Goal: Information Seeking & Learning: Learn about a topic

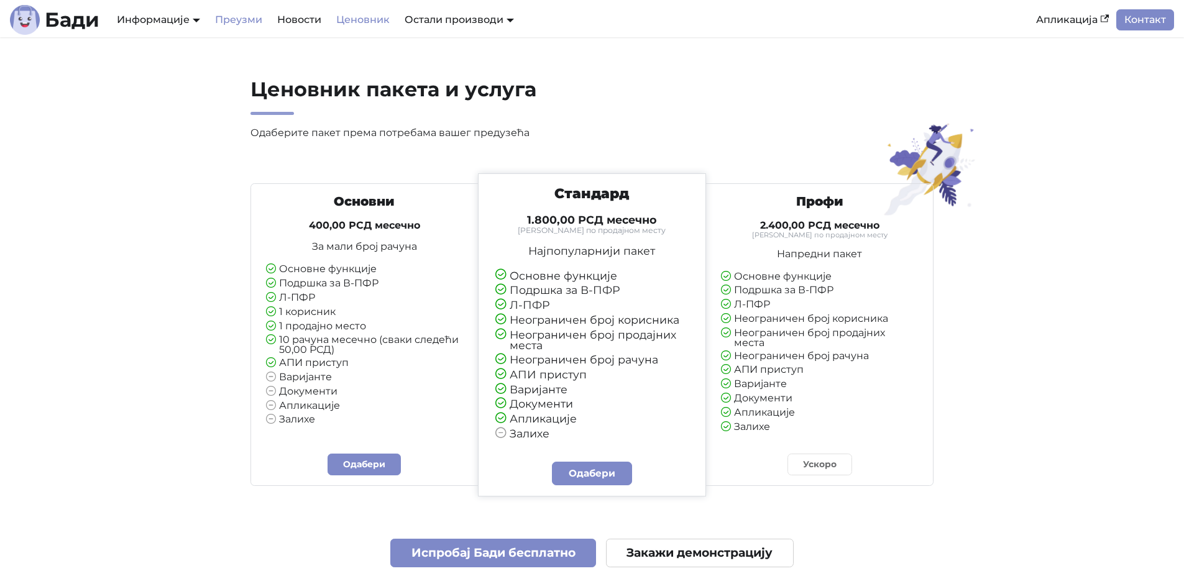
click at [236, 15] on link "Преузми" at bounding box center [239, 19] width 62 height 21
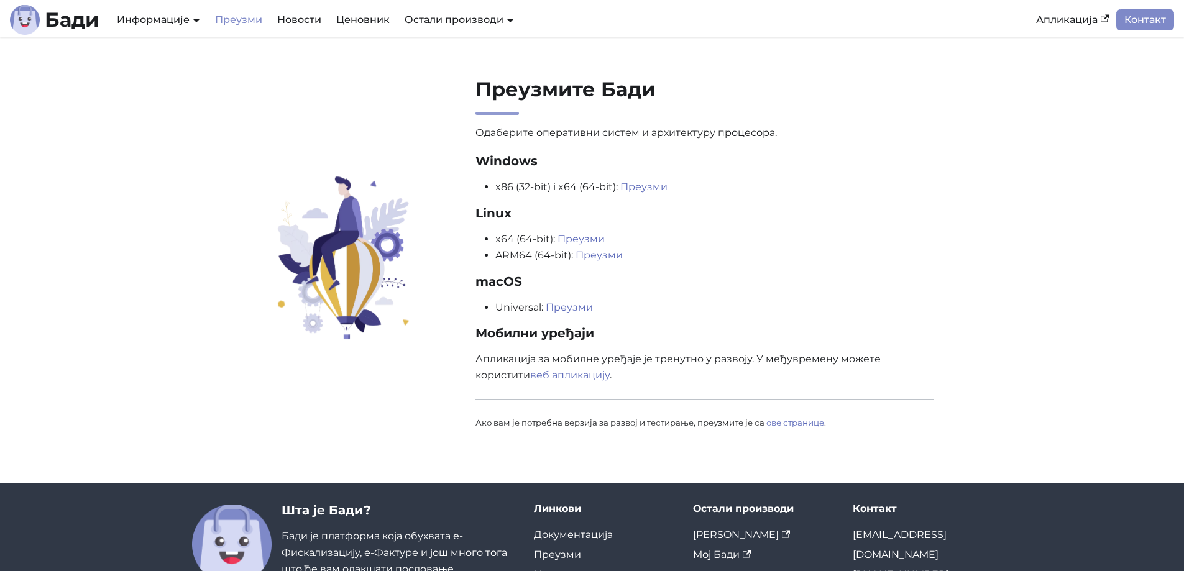
click at [635, 186] on link "Преузми" at bounding box center [643, 187] width 47 height 12
click at [369, 17] on link "Ценовник" at bounding box center [363, 19] width 68 height 21
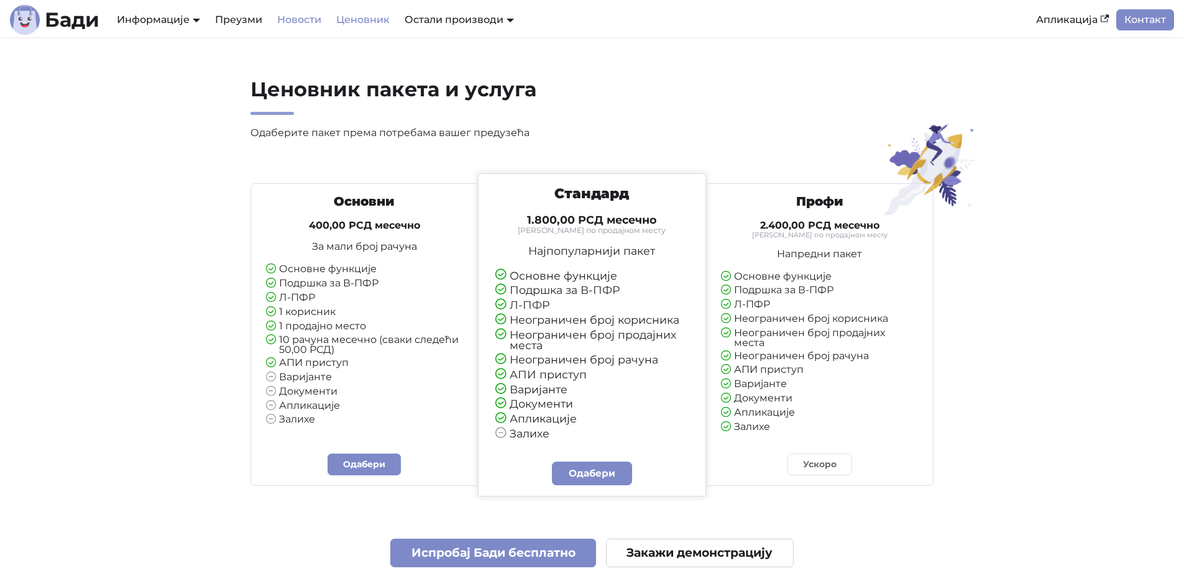
click at [295, 14] on link "Новости" at bounding box center [299, 19] width 59 height 21
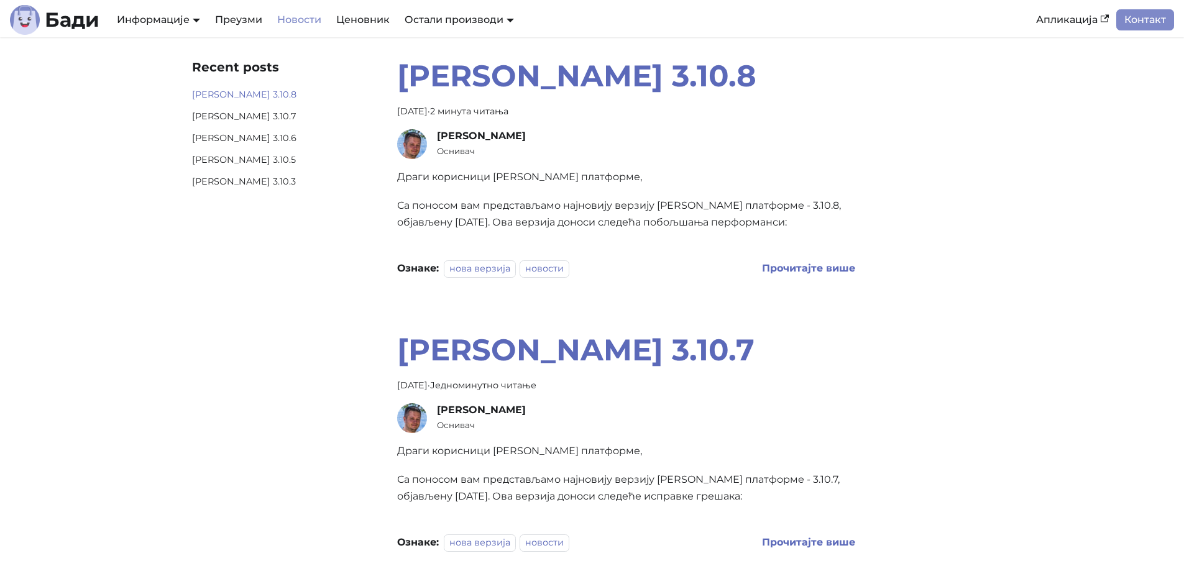
click at [229, 94] on link "[PERSON_NAME] 3.10.8" at bounding box center [284, 95] width 185 height 15
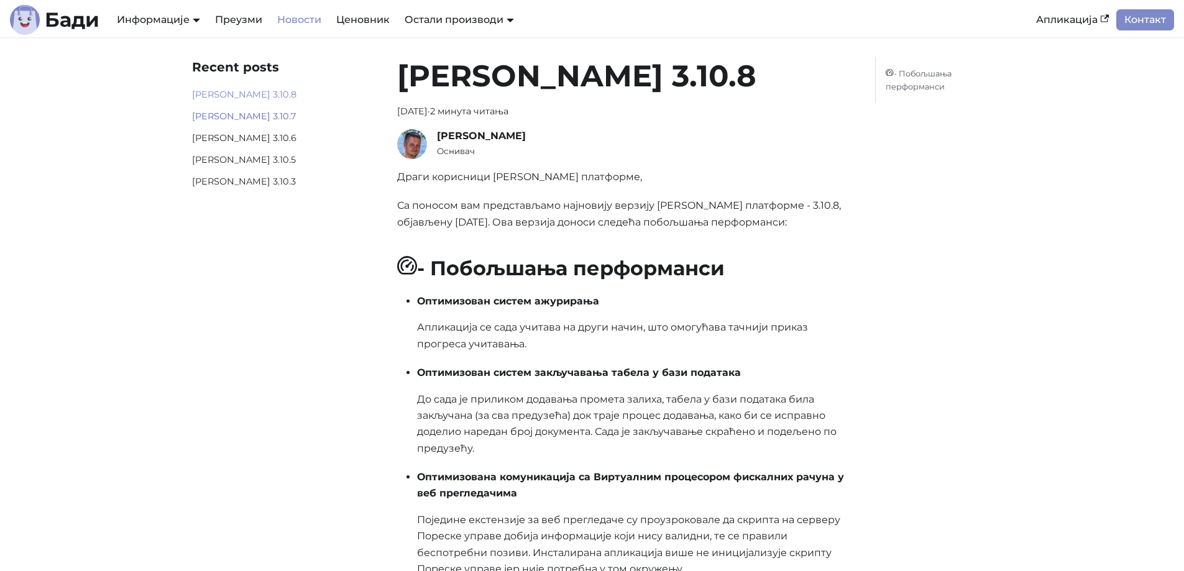
click at [220, 111] on link "[PERSON_NAME] 3.10.7" at bounding box center [284, 116] width 185 height 15
